Goal: Task Accomplishment & Management: Manage account settings

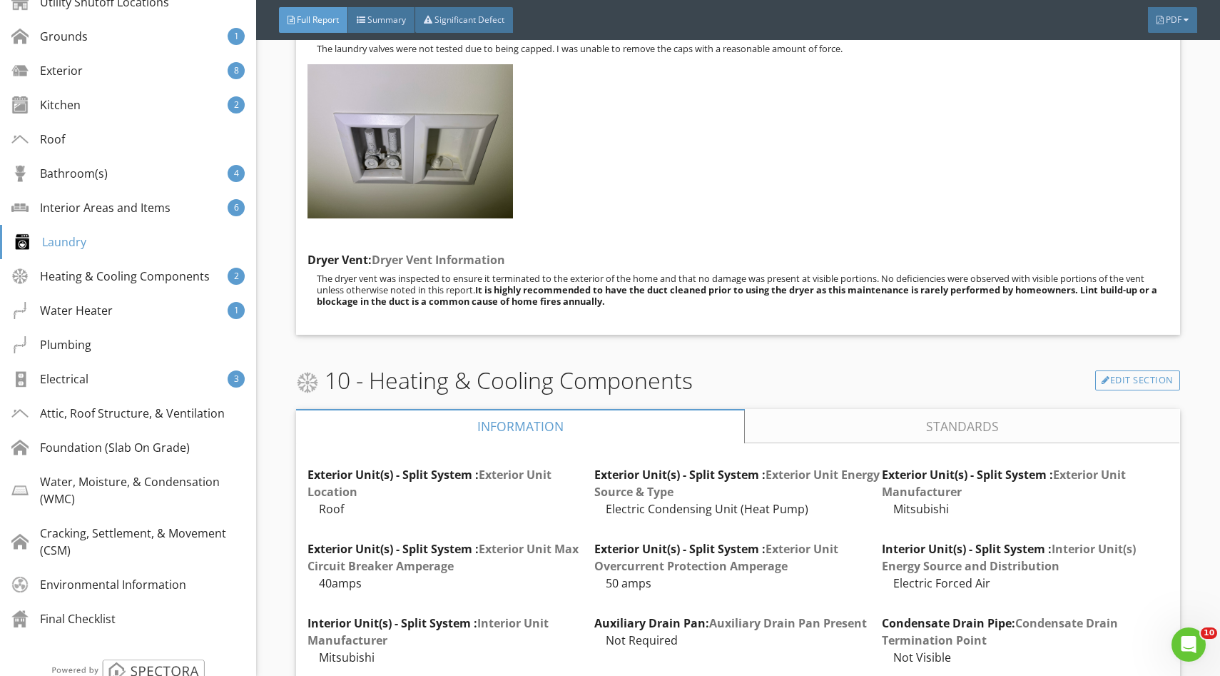
scroll to position [19774, 0]
click at [363, 17] on div at bounding box center [361, 20] width 9 height 9
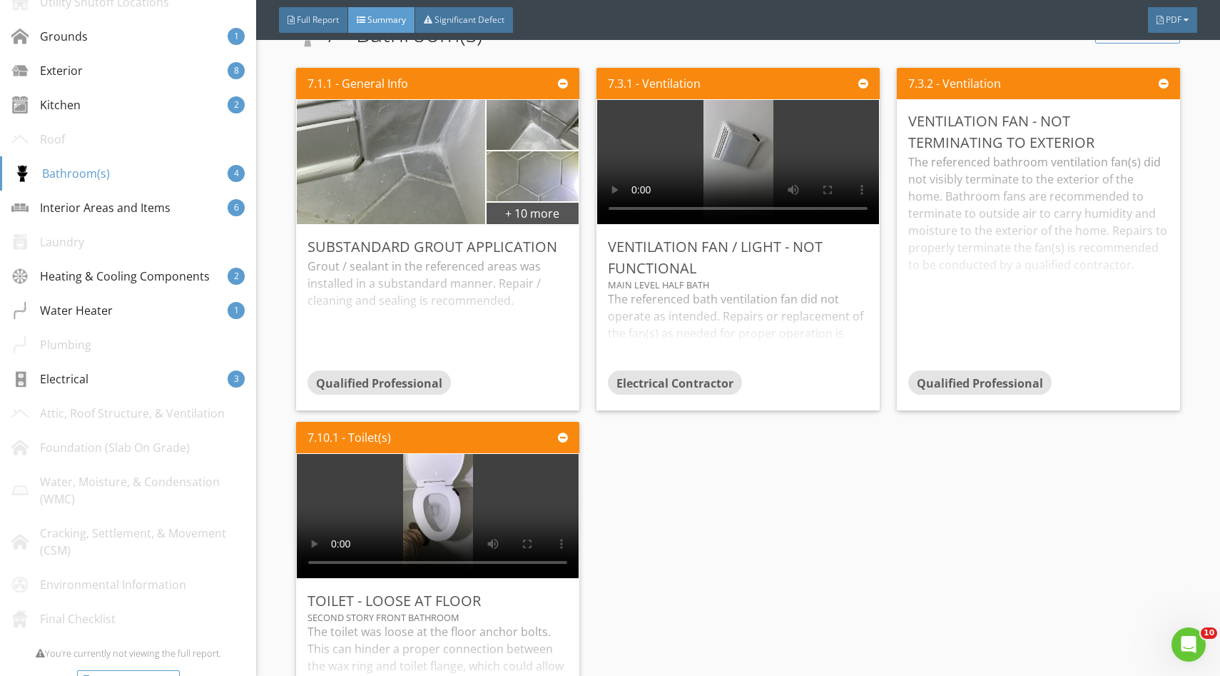
scroll to position [2389, 0]
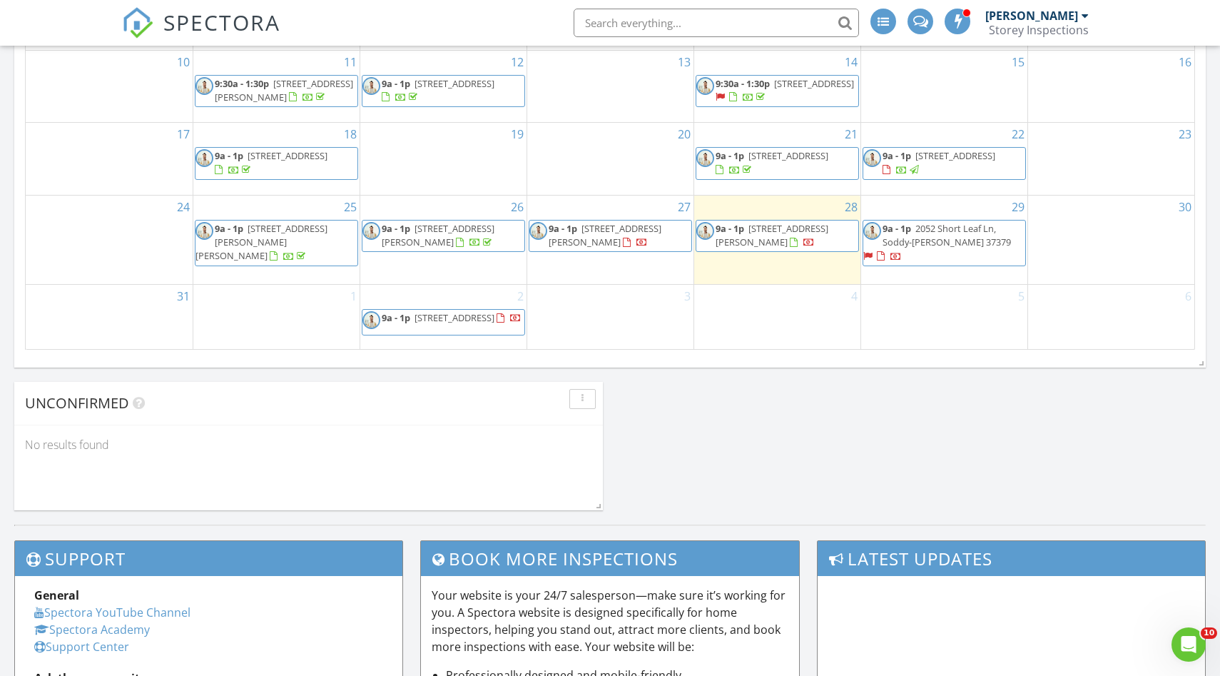
scroll to position [839, 0]
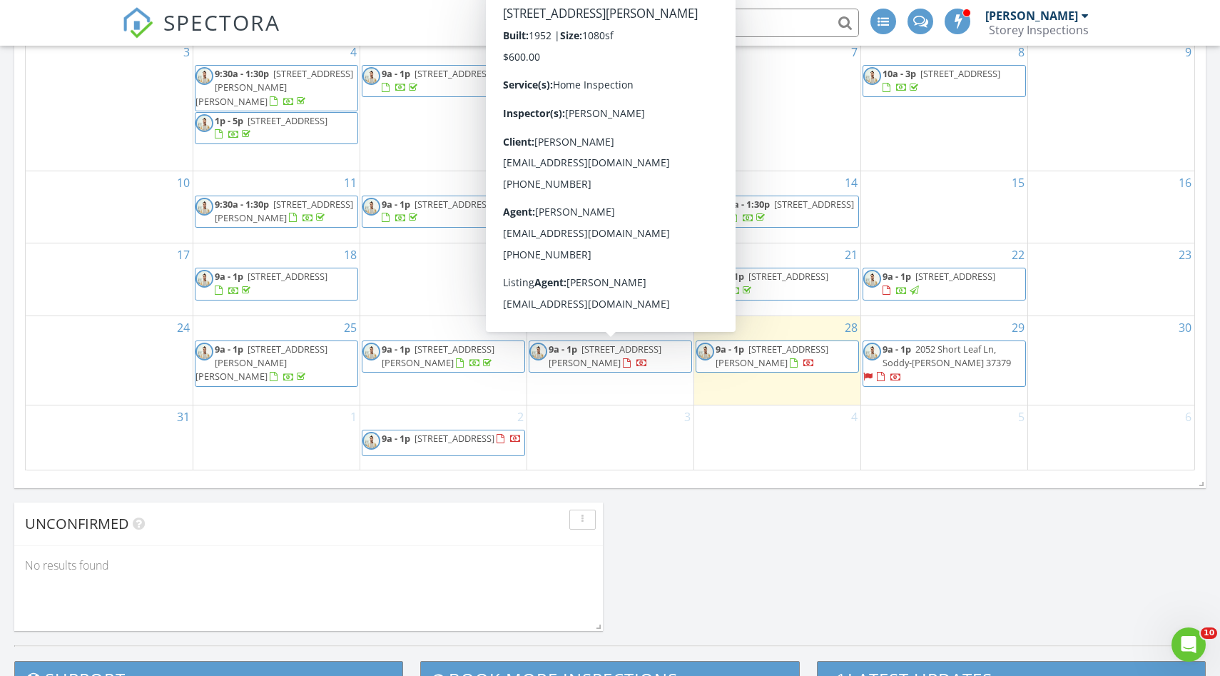
click at [627, 358] on span "9a - 1p 895 W Schmitt Rd, Rossville 30741" at bounding box center [610, 357] width 162 height 28
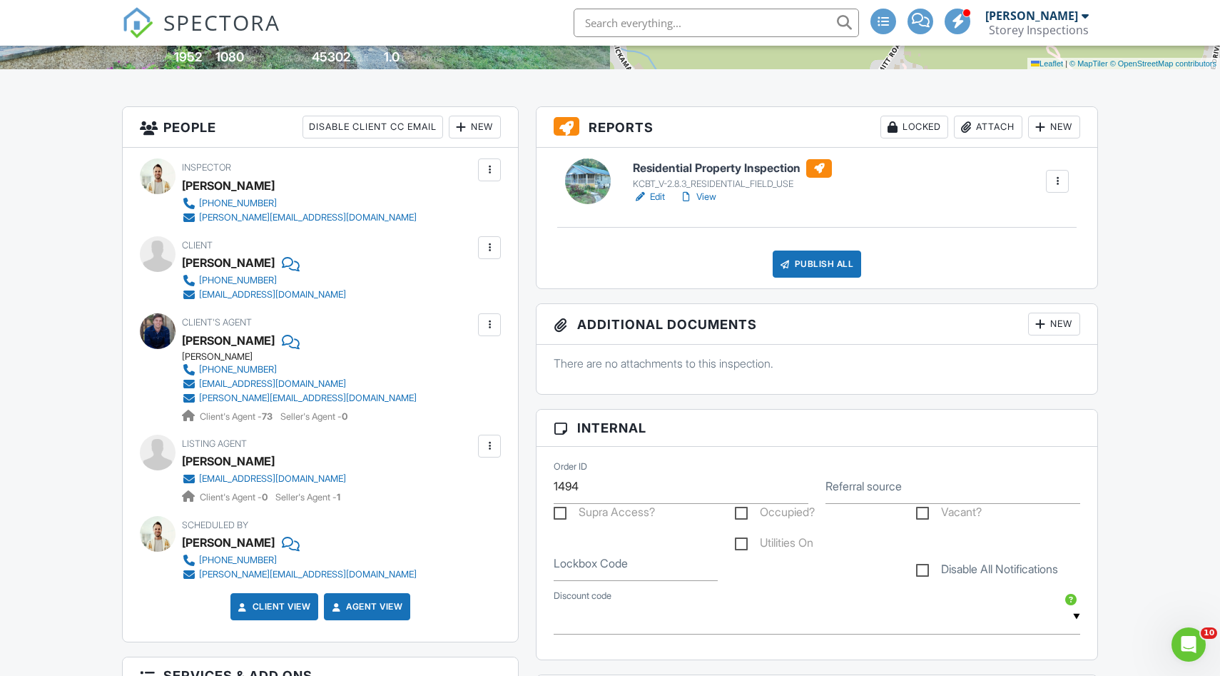
click at [657, 191] on link "Edit" at bounding box center [649, 197] width 32 height 14
